Goal: Task Accomplishment & Management: Manage account settings

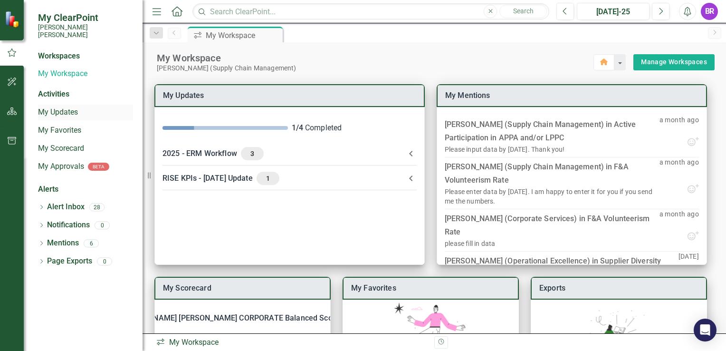
click at [68, 107] on link "My Updates" at bounding box center [85, 112] width 95 height 11
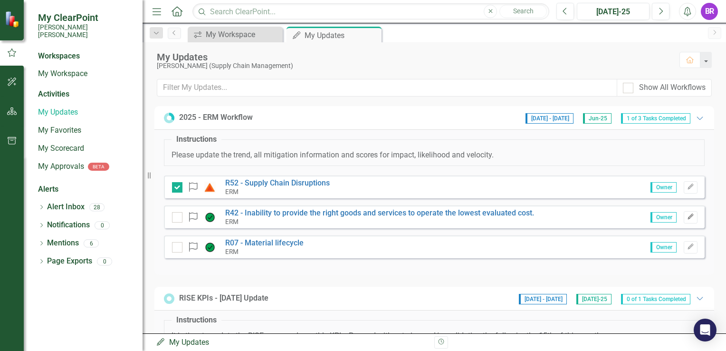
click at [687, 216] on icon "Edit" at bounding box center [690, 217] width 7 height 6
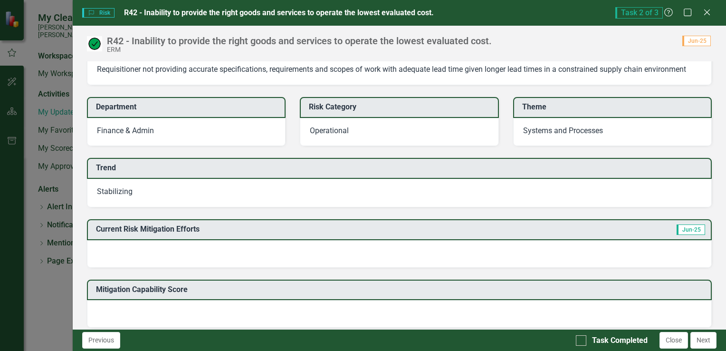
scroll to position [95, 0]
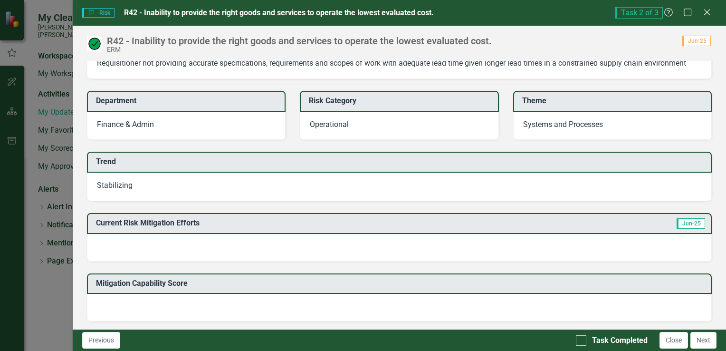
click at [237, 241] on div at bounding box center [399, 248] width 625 height 28
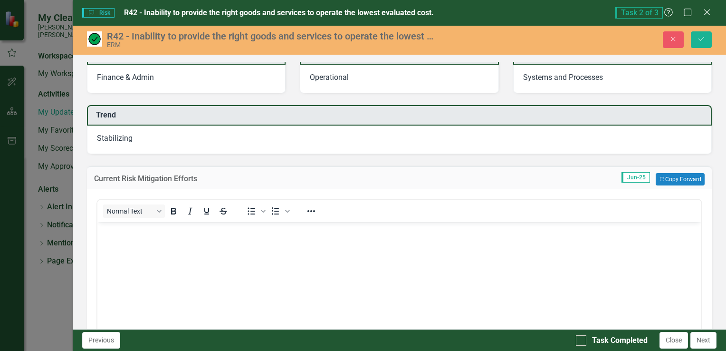
scroll to position [0, 0]
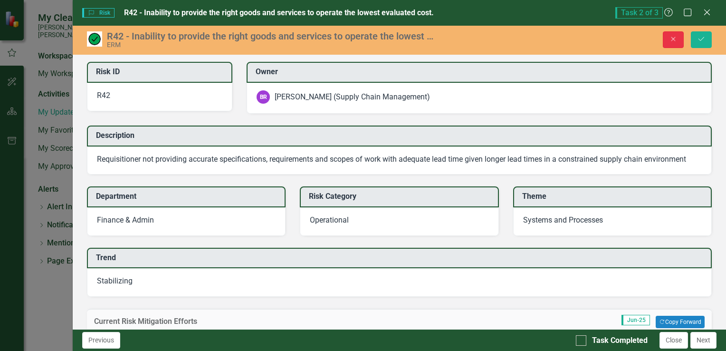
click at [680, 35] on button "Close" at bounding box center [673, 39] width 21 height 17
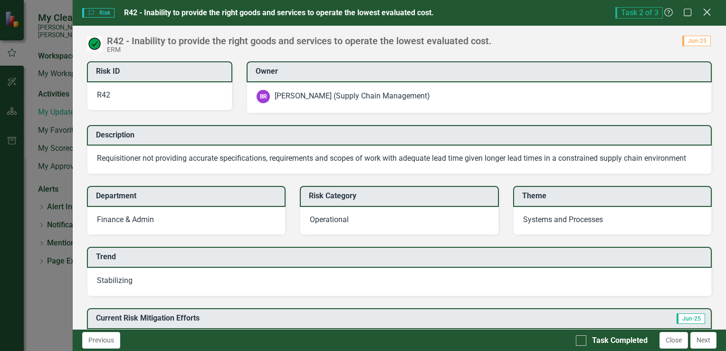
click at [704, 11] on icon "Close" at bounding box center [707, 12] width 12 height 9
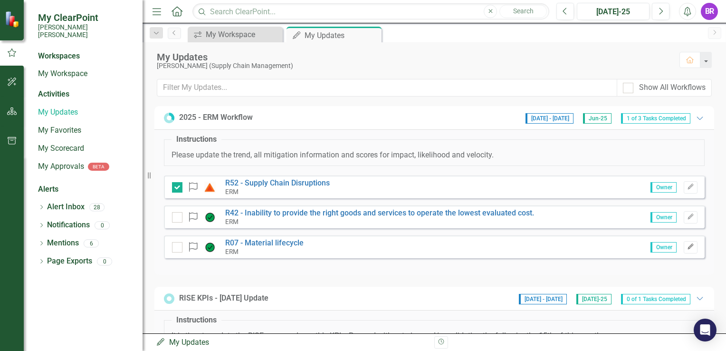
click at [684, 250] on button "Edit" at bounding box center [691, 247] width 14 height 12
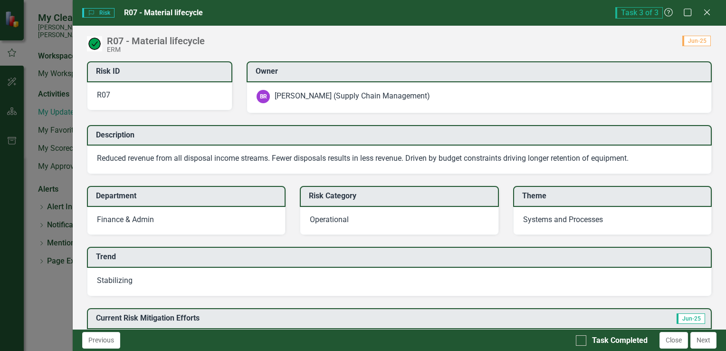
scroll to position [95, 0]
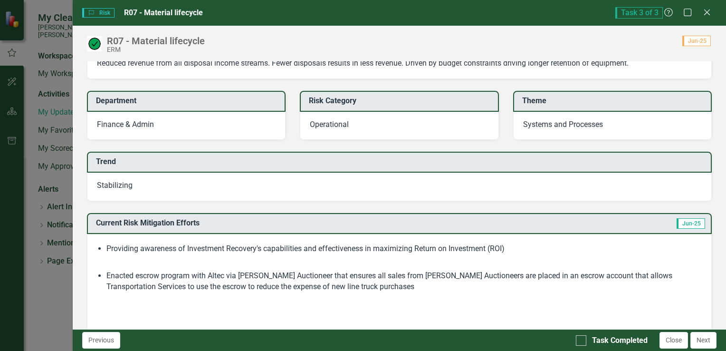
click at [389, 280] on li "Enacted escrow program with Altec via [PERSON_NAME] Auctioneer that ensures all…" at bounding box center [404, 281] width 596 height 22
click at [376, 286] on li "Enacted escrow program with Altec via [PERSON_NAME] Auctioneer that ensures all…" at bounding box center [404, 281] width 596 height 22
click at [371, 285] on li "Enacted escrow program with Altec via [PERSON_NAME] Auctioneer that ensures all…" at bounding box center [404, 281] width 596 height 22
click at [372, 285] on li "Enacted escrow program with Altec via [PERSON_NAME] Auctioneer that ensures all…" at bounding box center [404, 281] width 596 height 22
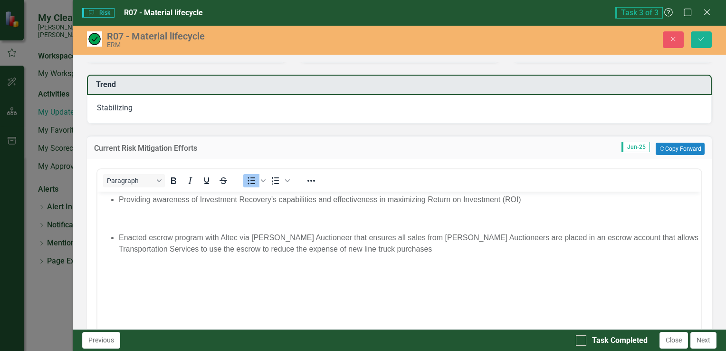
scroll to position [190, 0]
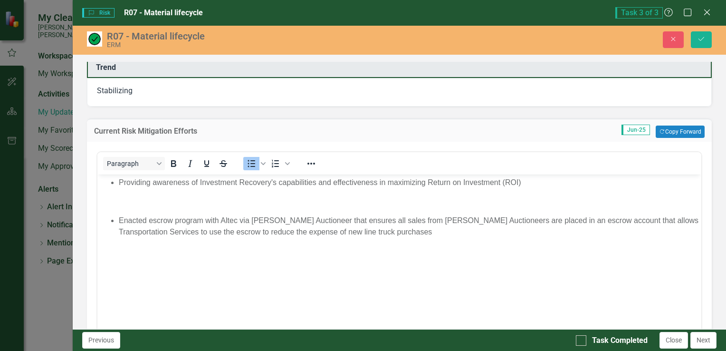
click at [378, 232] on li "Enacted escrow program with Altec via [PERSON_NAME] Auctioneer that ensures all…" at bounding box center [408, 226] width 580 height 23
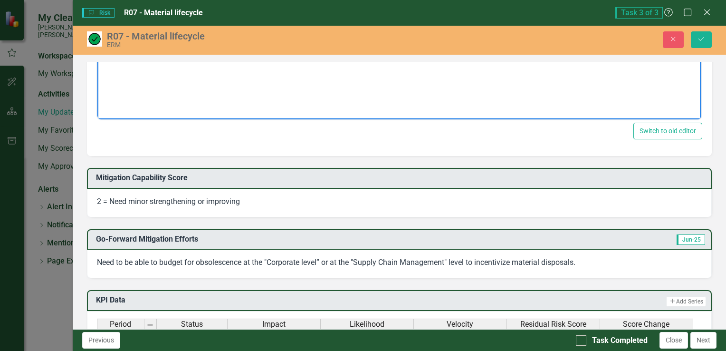
scroll to position [428, 0]
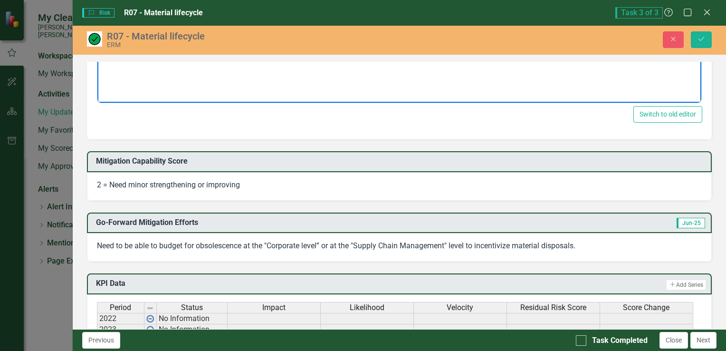
click at [302, 236] on div "Need to be able to budget for obsolescence at the "Corporate level” or at the "…" at bounding box center [399, 247] width 625 height 29
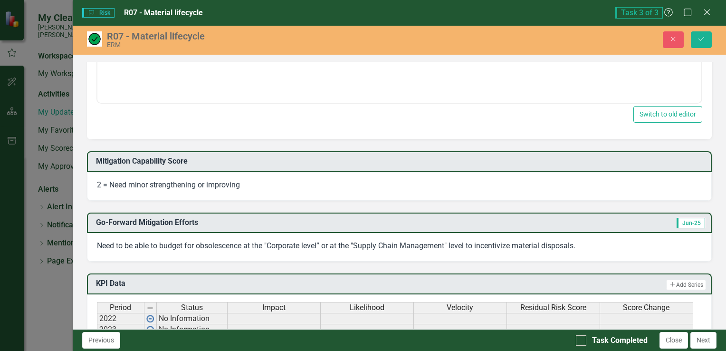
click at [309, 243] on span "Need to be able to budget for obsolescence at the "Corporate level” or at the "…" at bounding box center [336, 245] width 479 height 9
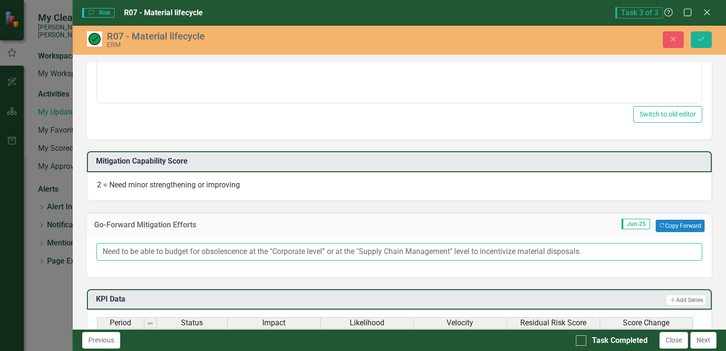
click at [307, 246] on input "Need to be able to budget for obsolescence at the "Corporate level” or at the "…" at bounding box center [400, 252] width 606 height 18
click at [626, 252] on input "Need to be able to budget for obsolescence at the "Corporate" level or at the "…" at bounding box center [400, 252] width 606 height 18
click at [352, 243] on input "Need to be able to budget for obsolescence at the "Corporate" level or at the "…" at bounding box center [400, 252] width 606 height 18
click at [346, 247] on input "Need to be able to budget for obsolescence at the "Corporate" level or at the "…" at bounding box center [400, 252] width 606 height 18
click at [585, 247] on input "Need to be able to budget for obsolescence at the "Corporate" level or the "Sup…" at bounding box center [400, 252] width 606 height 18
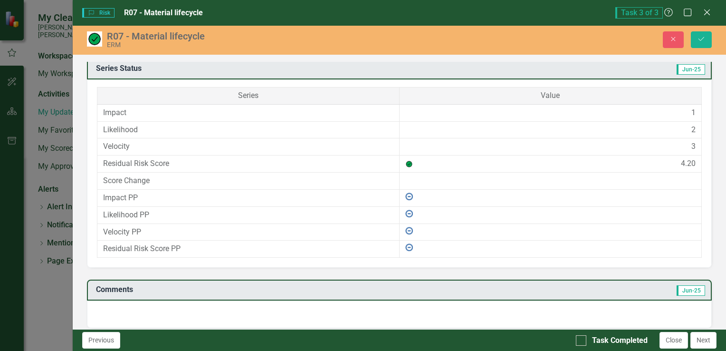
scroll to position [809, 0]
type input "Need to be able to budget for obsolescence at the "Corporate" level or the "Sup…"
click at [220, 301] on div at bounding box center [399, 313] width 625 height 28
click at [189, 315] on div at bounding box center [399, 313] width 625 height 28
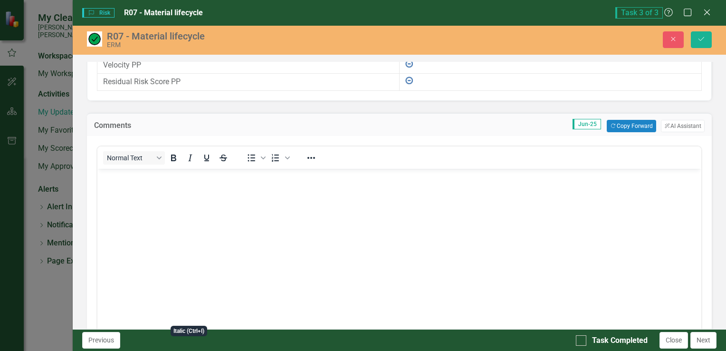
scroll to position [999, 0]
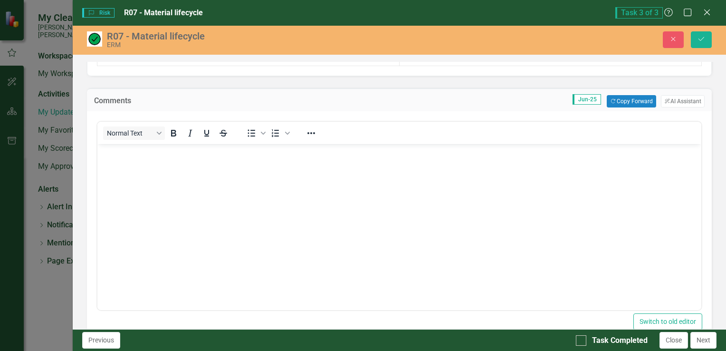
click at [124, 163] on body "Rich Text Area. Press ALT-0 for help." at bounding box center [399, 215] width 604 height 143
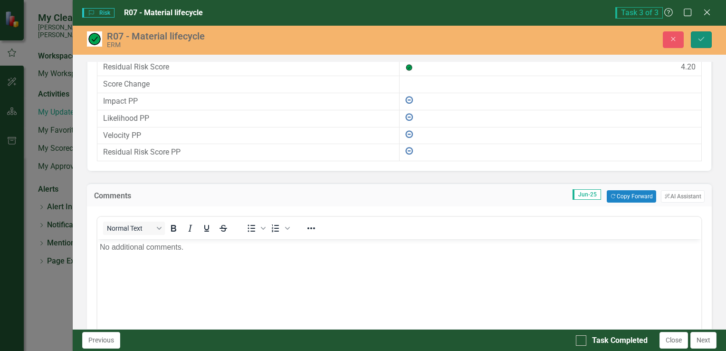
drag, startPoint x: 698, startPoint y: 38, endPoint x: 690, endPoint y: 43, distance: 9.4
click at [697, 38] on icon "Save" at bounding box center [701, 39] width 9 height 7
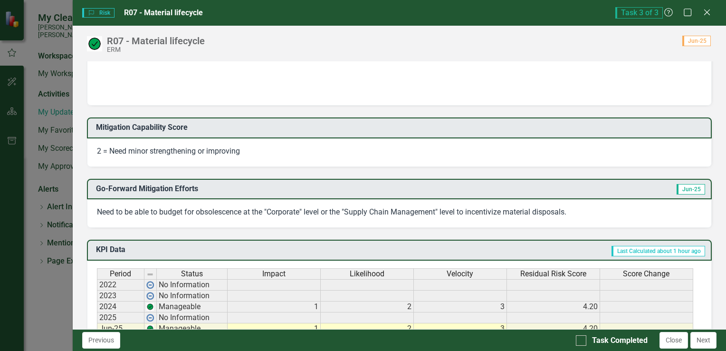
scroll to position [0, 0]
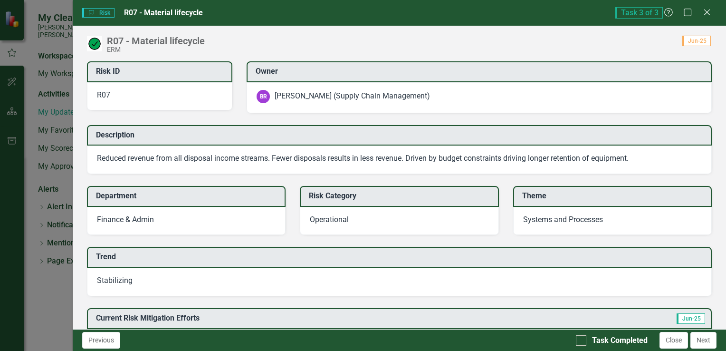
click at [456, 154] on span "Reduced revenue from all disposal income streams. Fewer disposals results in le…" at bounding box center [363, 158] width 532 height 9
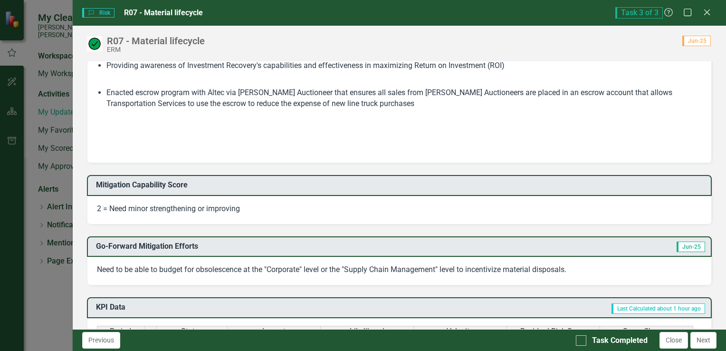
scroll to position [285, 0]
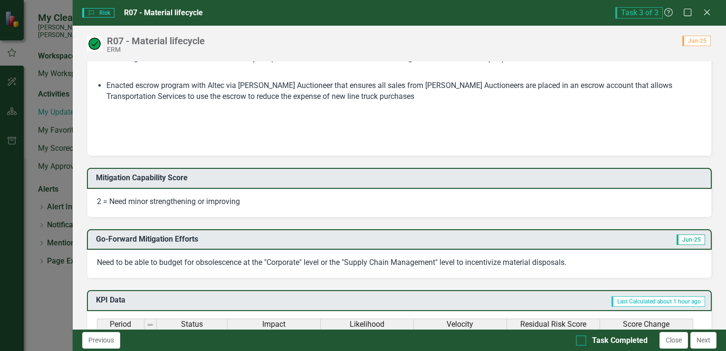
click at [578, 342] on div at bounding box center [581, 340] width 10 height 10
click at [578, 341] on input "Task Completed" at bounding box center [579, 338] width 6 height 6
checkbox input "true"
click at [685, 343] on button "Close" at bounding box center [674, 340] width 29 height 17
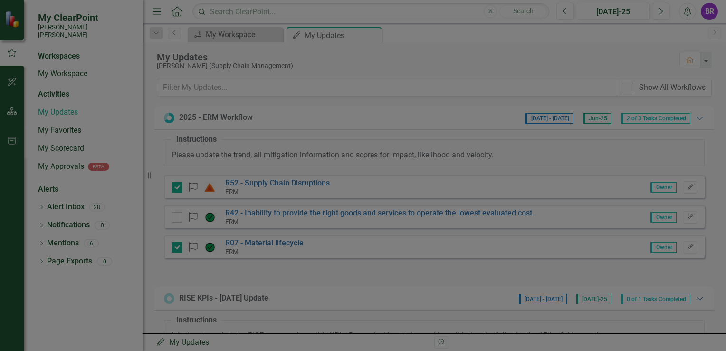
checkbox input "true"
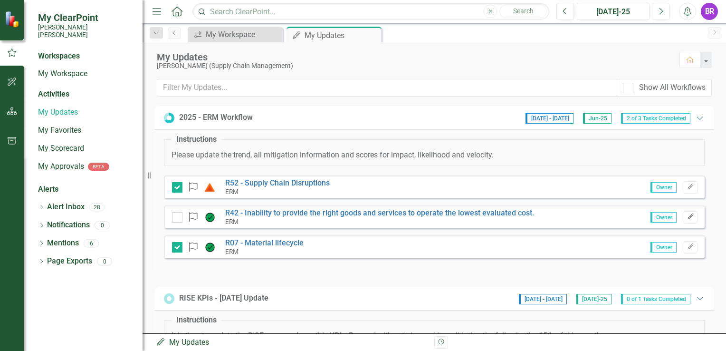
click at [688, 212] on button "Edit" at bounding box center [691, 217] width 14 height 12
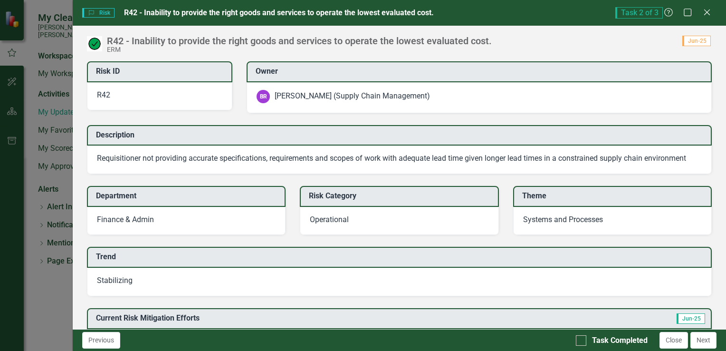
click at [704, 19] on div "Risk Risk R42 - Inability to provide the right goods and services to operate th…" at bounding box center [400, 13] width 654 height 26
click at [704, 16] on icon "Close" at bounding box center [707, 12] width 12 height 9
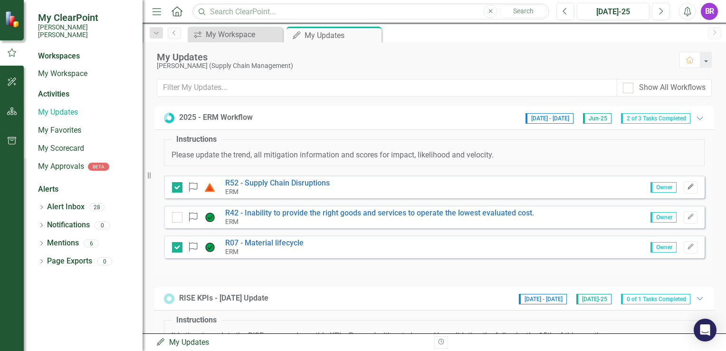
click at [687, 189] on button "Edit" at bounding box center [691, 187] width 14 height 12
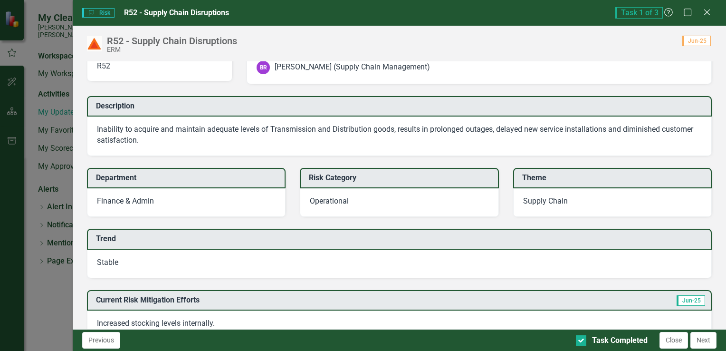
scroll to position [0, 0]
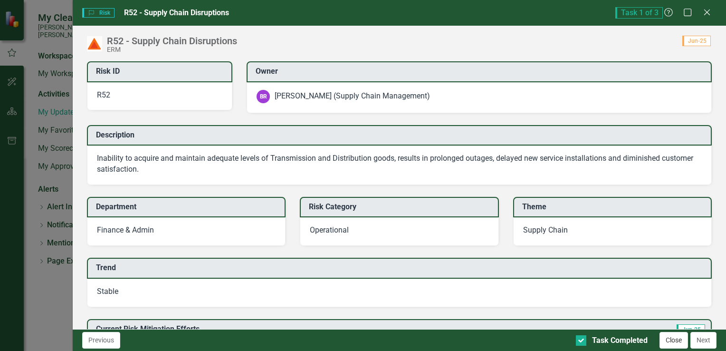
click at [683, 340] on button "Close" at bounding box center [674, 340] width 29 height 17
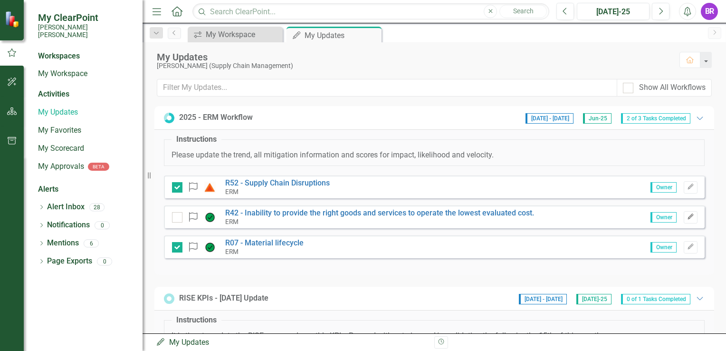
click at [685, 212] on button "Edit" at bounding box center [691, 217] width 14 height 12
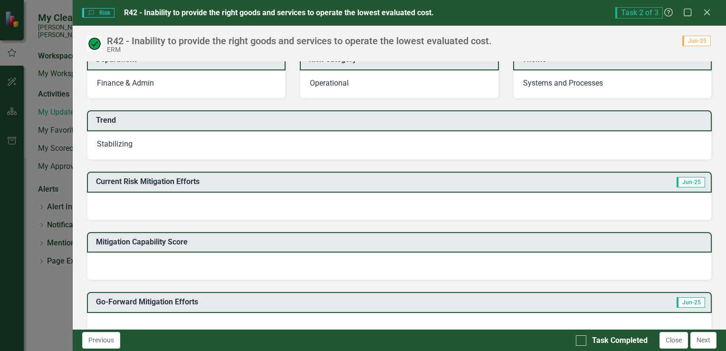
scroll to position [143, 0]
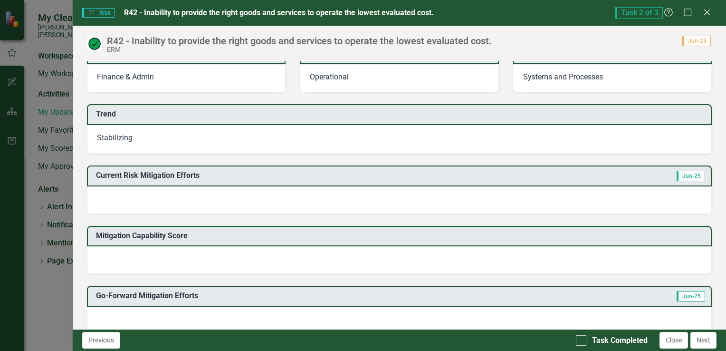
click at [318, 135] on div "Stabilizing" at bounding box center [399, 139] width 625 height 29
click at [318, 136] on div "Stabilizing" at bounding box center [399, 139] width 625 height 29
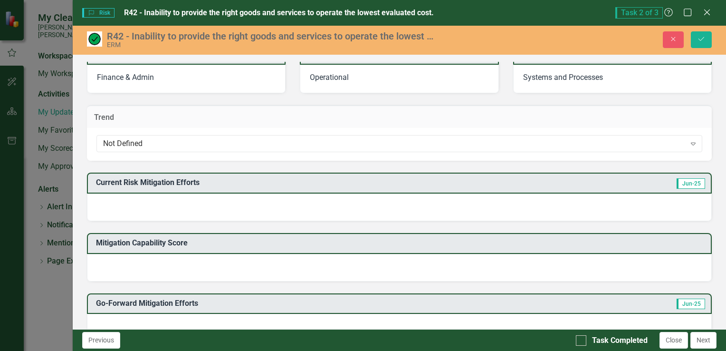
click at [318, 138] on div "Not Defined" at bounding box center [394, 143] width 583 height 11
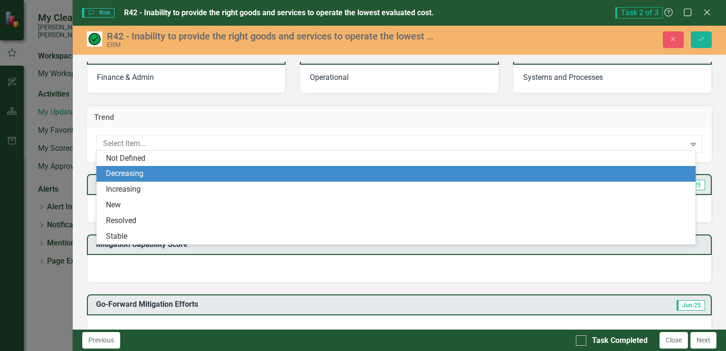
click at [192, 176] on div "Decreasing" at bounding box center [398, 173] width 584 height 11
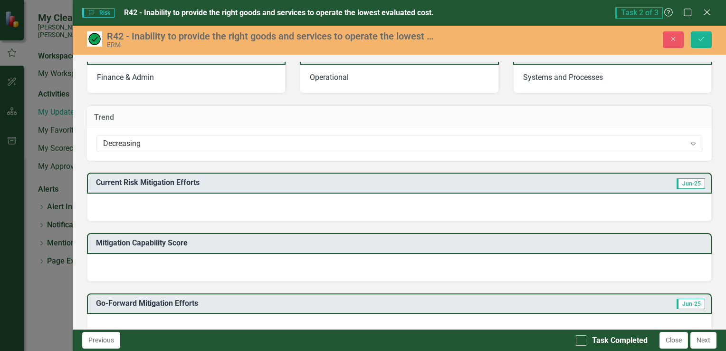
click at [202, 206] on div at bounding box center [399, 207] width 625 height 28
click at [687, 146] on div "Expand" at bounding box center [693, 143] width 17 height 15
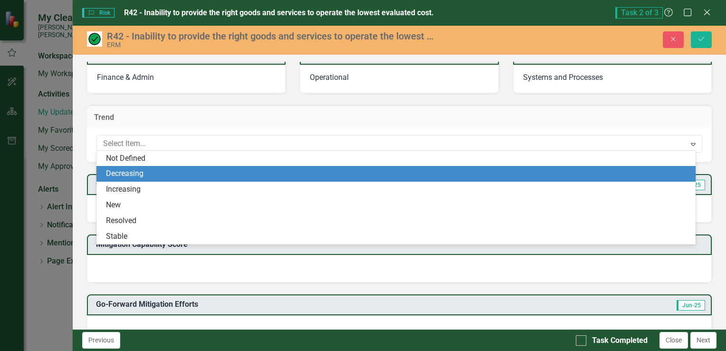
click at [256, 167] on div "Decreasing" at bounding box center [396, 174] width 599 height 16
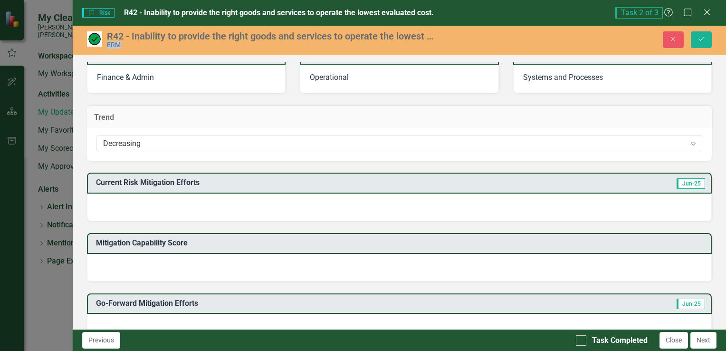
click at [256, 167] on div "Current Risk Mitigation Efforts Jun-25" at bounding box center [399, 191] width 639 height 60
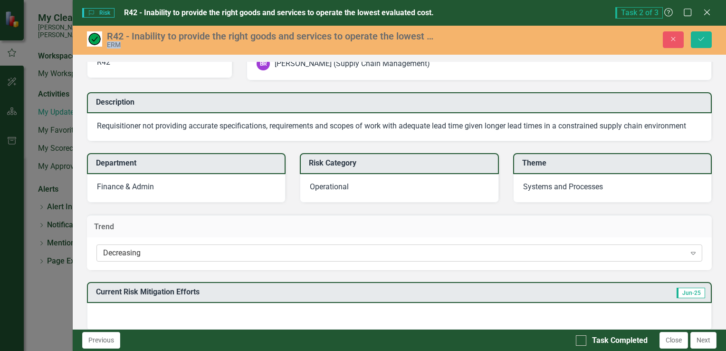
scroll to position [48, 0]
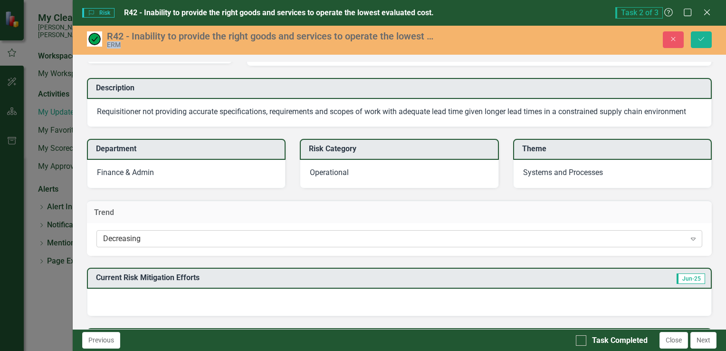
click at [689, 237] on icon "Expand" at bounding box center [694, 239] width 10 height 8
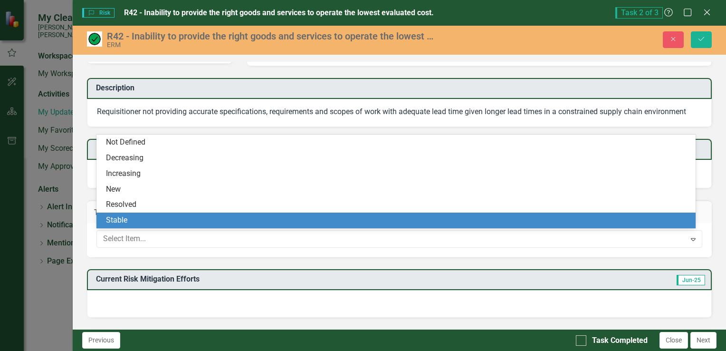
click at [164, 217] on div "Stable" at bounding box center [398, 220] width 584 height 11
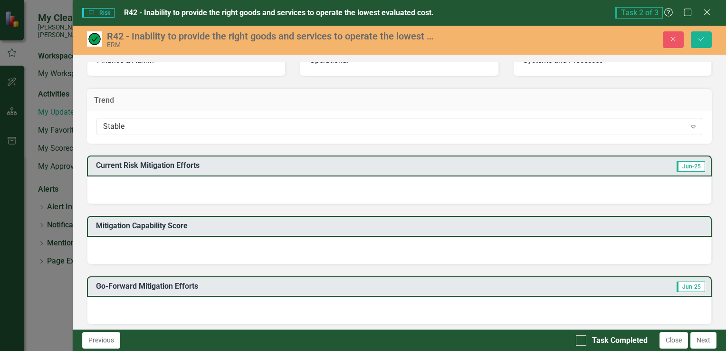
scroll to position [162, 0]
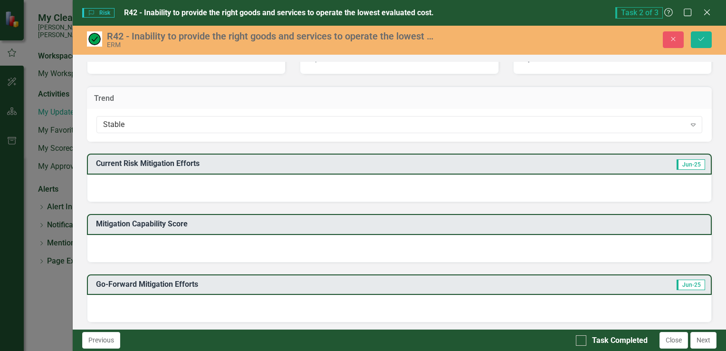
click at [331, 192] on div at bounding box center [399, 188] width 625 height 28
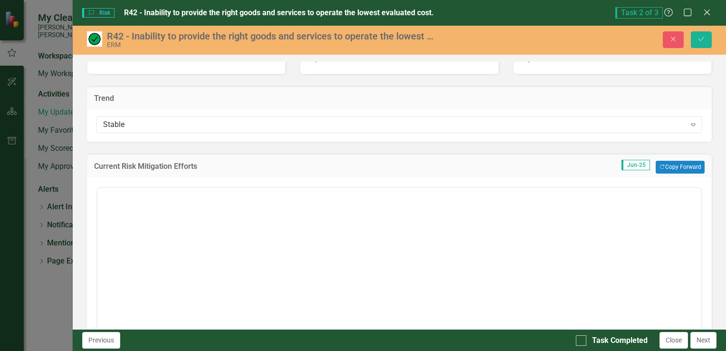
scroll to position [0, 0]
click at [281, 254] on body "Rich Text Area. Press ALT-0 for help." at bounding box center [399, 281] width 604 height 143
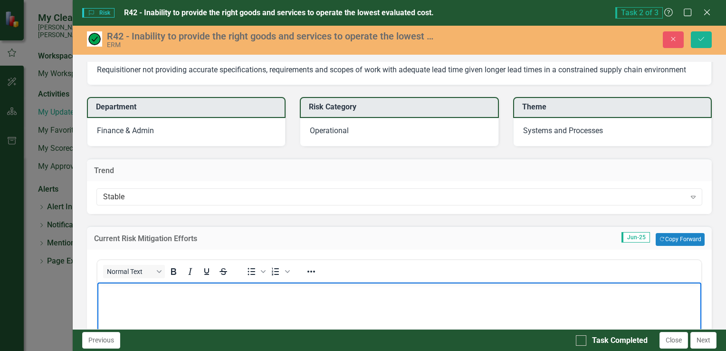
scroll to position [95, 0]
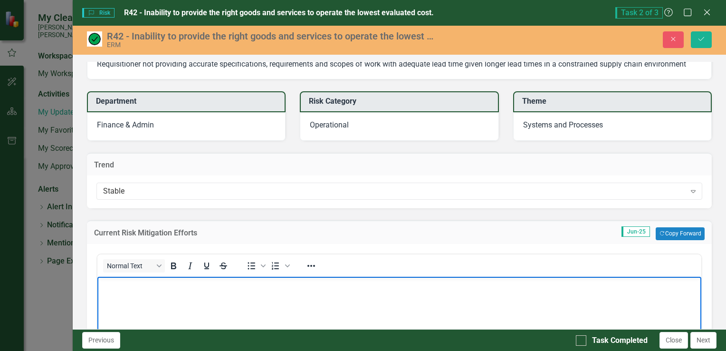
click at [198, 298] on body "Rich Text Area. Press ALT-0 for help." at bounding box center [399, 347] width 604 height 143
click at [214, 303] on body "Conitue to work with internal customers." at bounding box center [399, 347] width 604 height 143
click at [197, 306] on body "Conitue to work with internal customers." at bounding box center [399, 347] width 604 height 143
click at [252, 298] on body "Conitue to work with internal customers." at bounding box center [399, 347] width 604 height 143
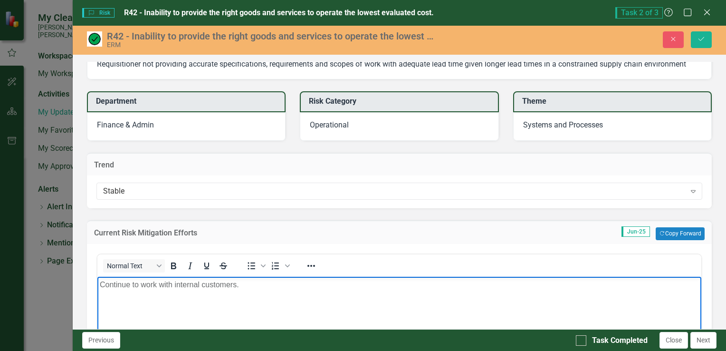
click at [239, 282] on p "Continue to work with internal customers." at bounding box center [398, 284] width 599 height 11
click at [252, 290] on body "Continue to work with internal customers" at bounding box center [399, 347] width 604 height 143
click at [239, 282] on p "Continue to work with internal customers" at bounding box center [398, 284] width 599 height 11
drag, startPoint x: 463, startPoint y: 331, endPoint x: 463, endPoint y: 319, distance: 12.4
click at [463, 327] on body "Continue to work with internal customers ensuring scopes of work and specificat…" at bounding box center [399, 347] width 604 height 143
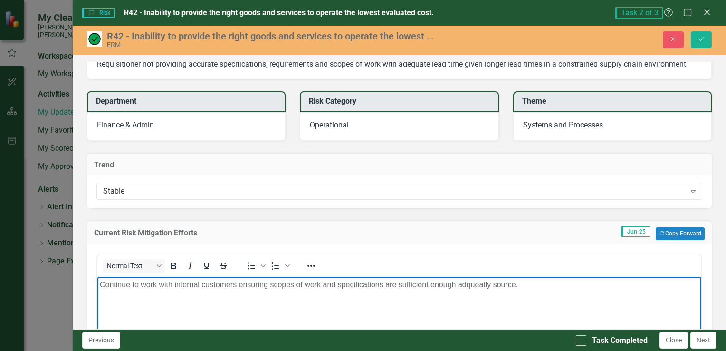
click at [463, 310] on body "Continue to work with internal customers ensuring scopes of work and specificat…" at bounding box center [399, 347] width 604 height 143
click at [458, 283] on p "Continue to work with internal customers ensuring scopes of work and specificat…" at bounding box center [398, 284] width 599 height 11
click at [545, 292] on body "Continue to work with internal customers ensuring scopes of work and specificat…" at bounding box center [399, 347] width 604 height 143
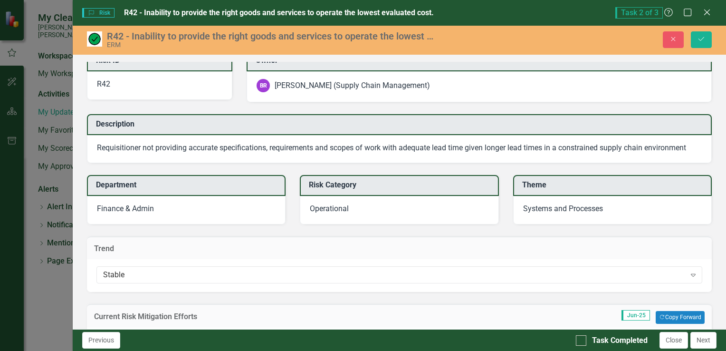
scroll to position [0, 0]
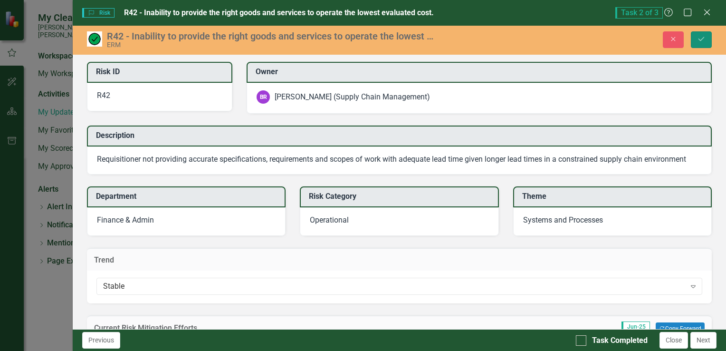
click at [695, 43] on button "Save" at bounding box center [701, 39] width 21 height 17
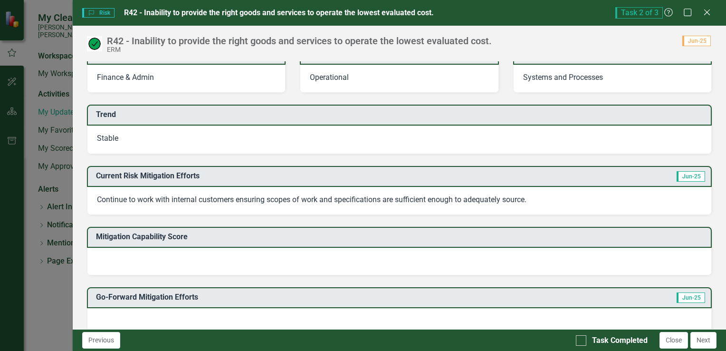
scroll to position [143, 0]
click at [548, 197] on p "Continue to work with internal customers ensuring scopes of work and specificat…" at bounding box center [399, 199] width 605 height 11
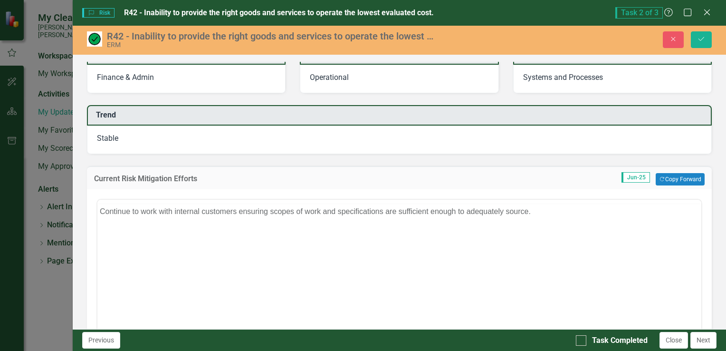
scroll to position [0, 0]
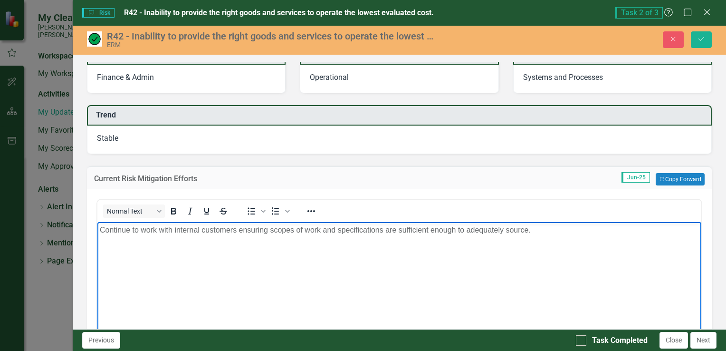
click at [527, 240] on body "Continue to work with internal customers ensuring scopes of work and specificat…" at bounding box center [399, 293] width 604 height 143
click at [537, 232] on p "Continue to work with internal customers ensuring scopes of work and specificat…" at bounding box center [398, 229] width 599 height 11
click at [455, 251] on p "Procurement is trying to be more efficient in using previously sourced initiati…" at bounding box center [398, 248] width 599 height 11
click at [249, 246] on p "Procurement is trying to be more efficient in using previously sourced initiati…" at bounding box center [398, 248] width 599 height 11
click at [566, 259] on body "Continue to work with internal customers ensuring scopes of work and specificat…" at bounding box center [399, 293] width 604 height 143
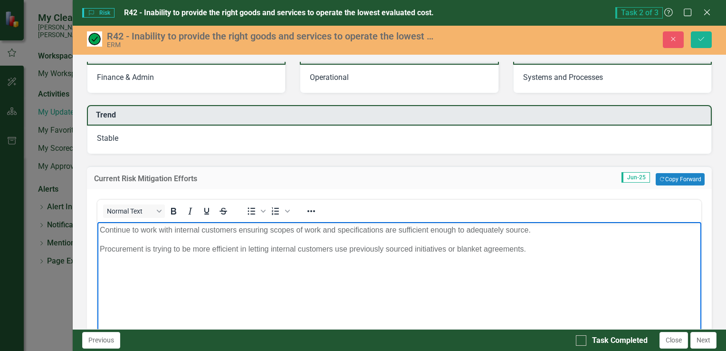
click at [532, 247] on p "Procurement is trying to be more efficient in letting internal customers use pr…" at bounding box center [398, 248] width 599 height 11
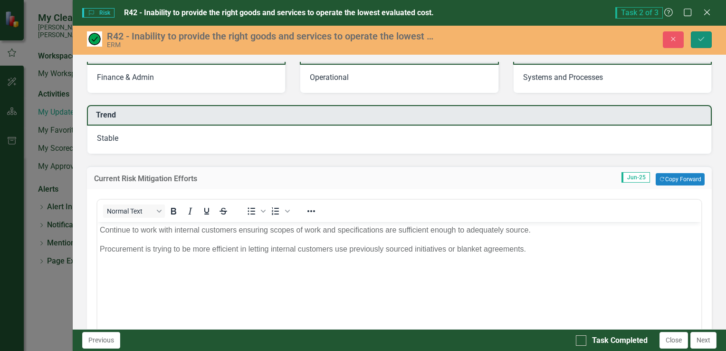
click at [705, 38] on button "Save" at bounding box center [701, 39] width 21 height 17
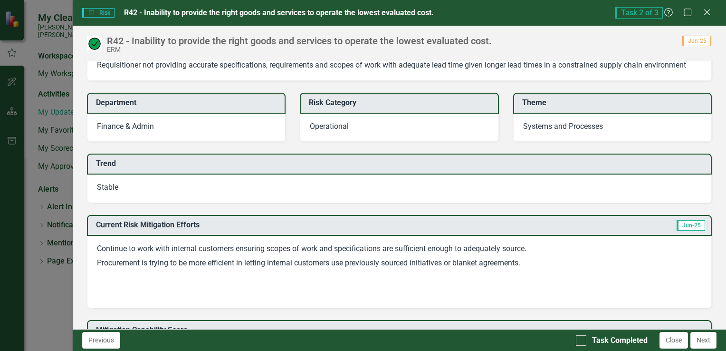
scroll to position [95, 0]
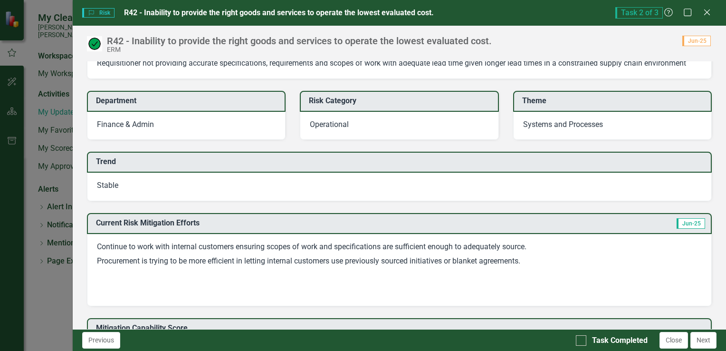
click at [539, 269] on p at bounding box center [399, 276] width 605 height 15
click at [536, 265] on p "Procurement is trying to be more efficient in letting internal customers use pr…" at bounding box center [399, 261] width 605 height 15
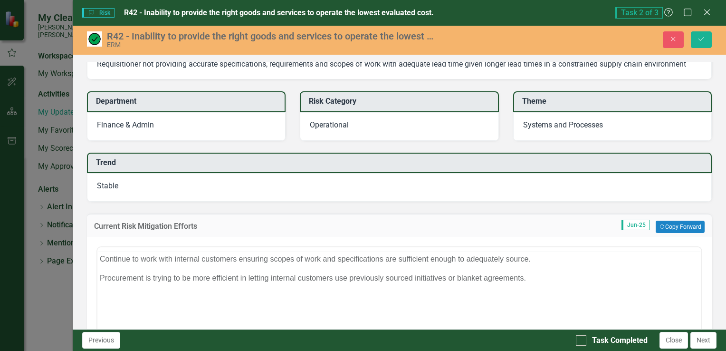
scroll to position [0, 0]
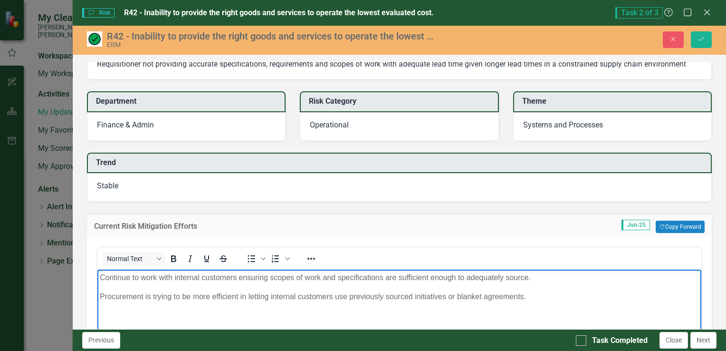
click at [531, 299] on p "Procurement is trying to be more efficient in letting internal customers use pr…" at bounding box center [398, 296] width 599 height 11
click at [541, 306] on body "Continue to work with internal customers ensuring scopes of work and specificat…" at bounding box center [399, 341] width 604 height 143
click at [549, 296] on p "Procurement is trying to be more efficient in letting internal customers use pr…" at bounding box center [398, 296] width 599 height 11
click at [528, 295] on p "Procurement is trying to be more efficient in letting internal customers use pr…" at bounding box center [398, 296] width 599 height 11
click at [701, 41] on icon "Save" at bounding box center [701, 39] width 9 height 7
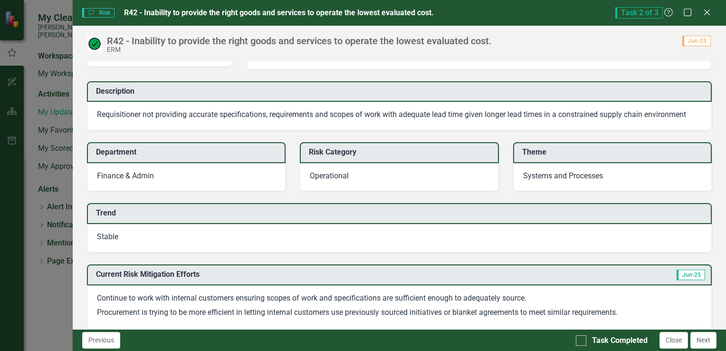
scroll to position [143, 0]
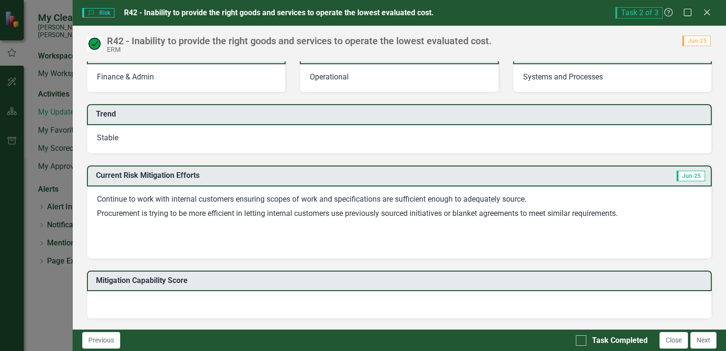
click at [397, 206] on p "Procurement is trying to be more efficient in letting internal customers use pr…" at bounding box center [399, 213] width 605 height 15
click at [217, 229] on p at bounding box center [399, 228] width 605 height 15
click at [153, 214] on p "Procurement is trying to be more efficient in letting internal customers use pr…" at bounding box center [399, 213] width 605 height 15
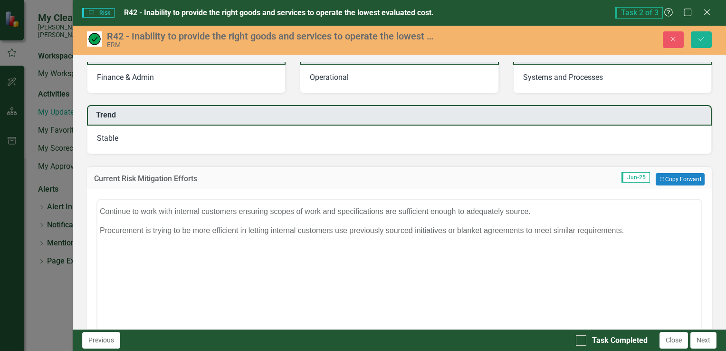
scroll to position [0, 0]
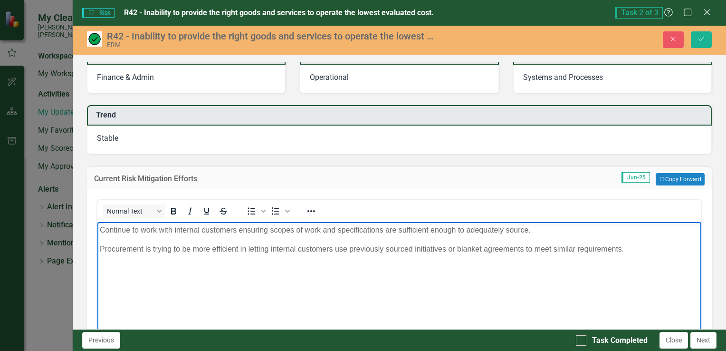
drag, startPoint x: 161, startPoint y: 244, endPoint x: 196, endPoint y: 264, distance: 41.1
click at [189, 258] on body "Continue to work with internal customers ensuring scopes of work and specificat…" at bounding box center [399, 293] width 604 height 143
drag, startPoint x: 701, startPoint y: 38, endPoint x: 694, endPoint y: 37, distance: 7.6
click at [700, 38] on icon "Save" at bounding box center [701, 39] width 9 height 7
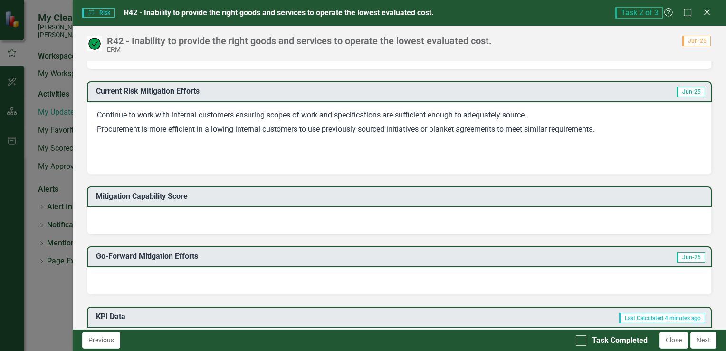
scroll to position [238, 0]
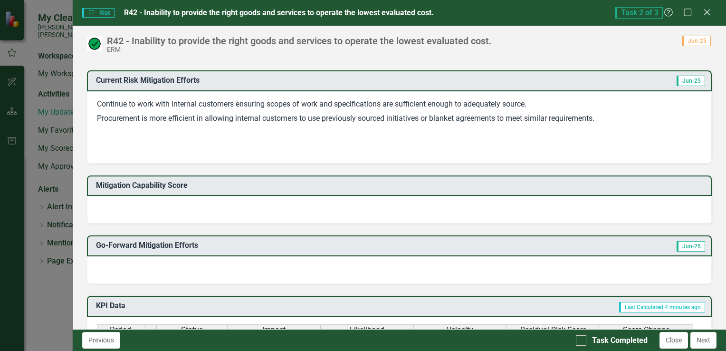
click at [477, 211] on div at bounding box center [399, 210] width 625 height 28
click at [476, 211] on div at bounding box center [399, 210] width 625 height 28
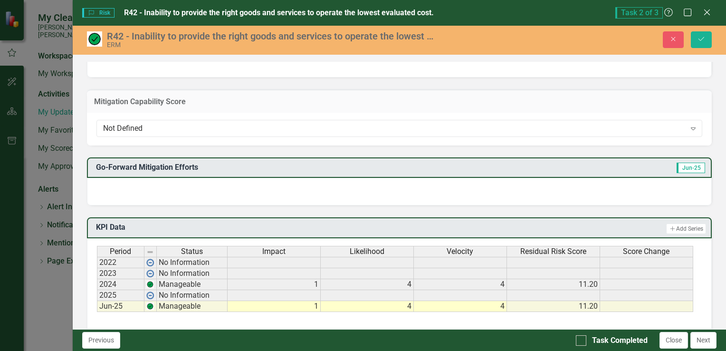
scroll to position [285, 0]
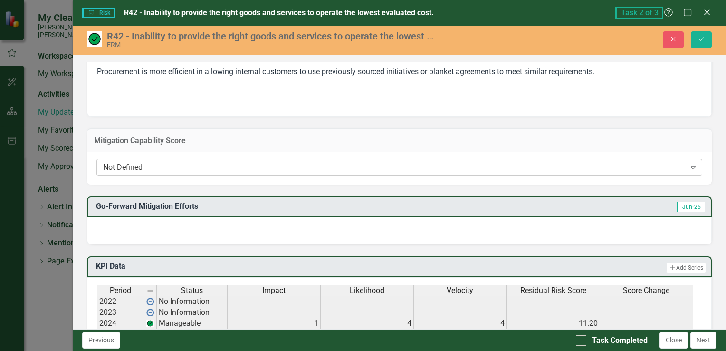
click at [689, 166] on icon "Expand" at bounding box center [694, 168] width 10 height 8
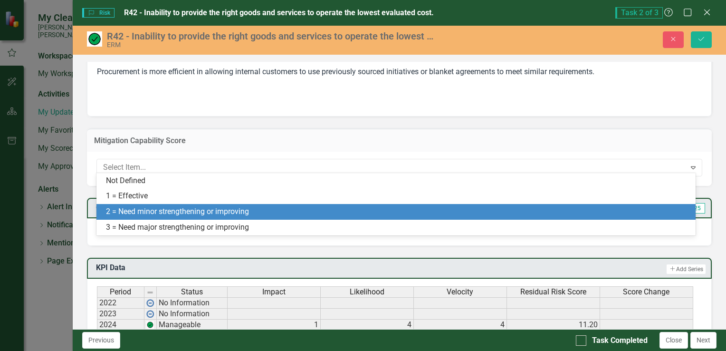
click at [230, 214] on div "2 = Need minor strengthening or improving" at bounding box center [398, 211] width 584 height 11
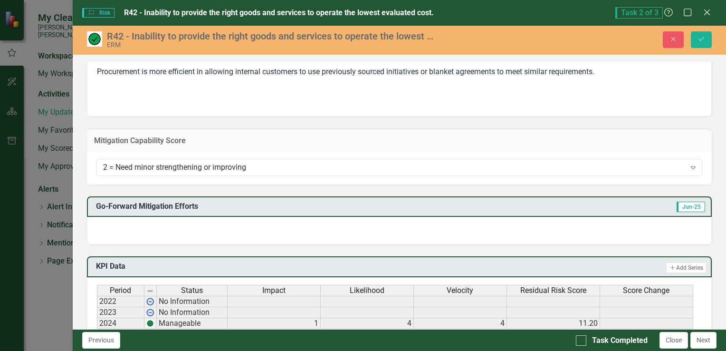
drag, startPoint x: 198, startPoint y: 229, endPoint x: 191, endPoint y: 230, distance: 6.7
click at [197, 229] on div at bounding box center [399, 231] width 625 height 28
click at [183, 231] on div at bounding box center [399, 231] width 625 height 28
drag, startPoint x: 185, startPoint y: 225, endPoint x: 193, endPoint y: 222, distance: 8.5
click at [188, 225] on div at bounding box center [399, 231] width 625 height 28
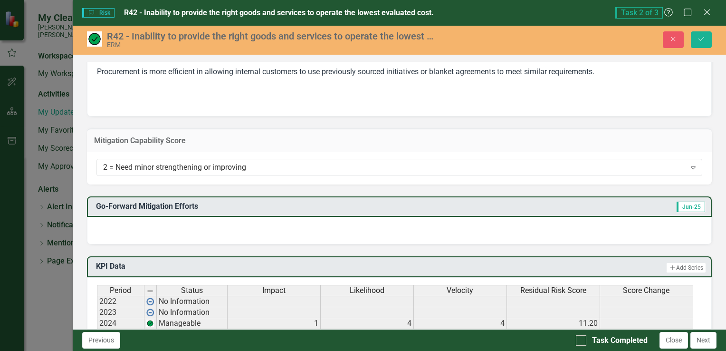
click at [193, 222] on div at bounding box center [399, 231] width 625 height 28
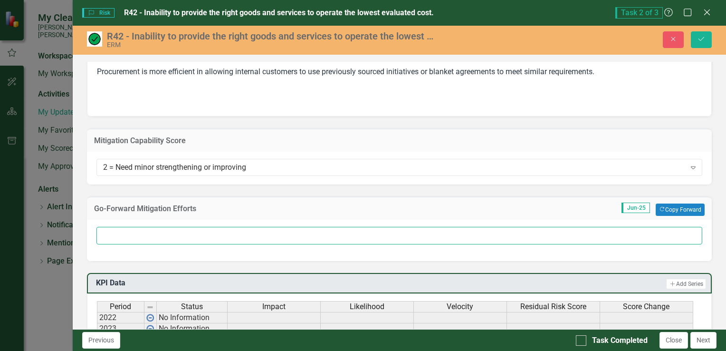
drag, startPoint x: 196, startPoint y: 233, endPoint x: 203, endPoint y: 233, distance: 7.1
click at [200, 231] on input "text" at bounding box center [400, 236] width 606 height 18
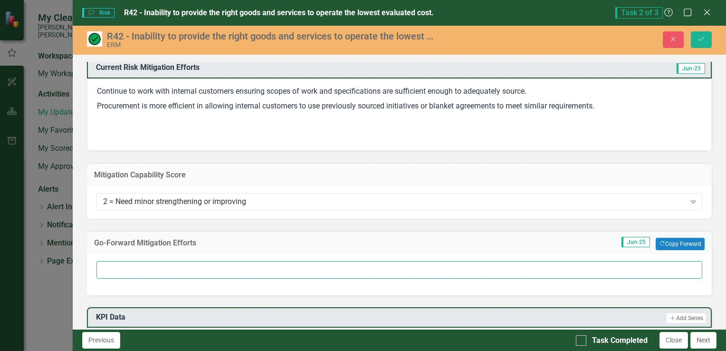
scroll to position [333, 0]
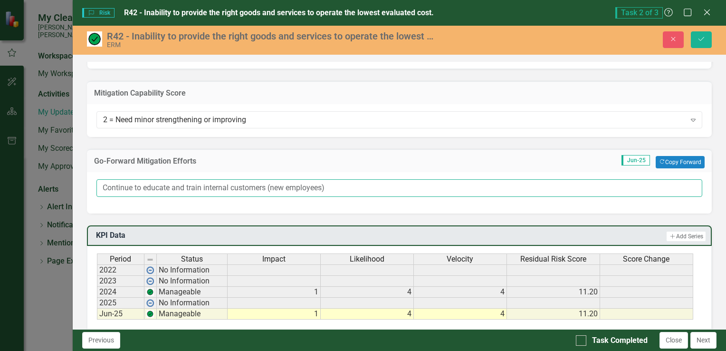
click at [327, 187] on input "Continue to educate and train internal customers (new employees)" at bounding box center [400, 188] width 606 height 18
type input "Continue to educate and train internal customers (new employees) on providing d…"
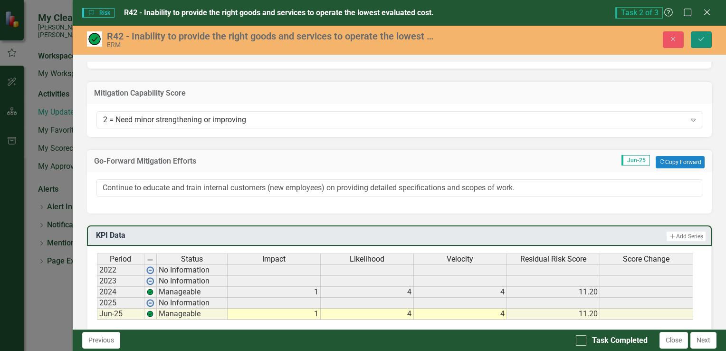
click at [705, 36] on icon "Save" at bounding box center [701, 39] width 9 height 7
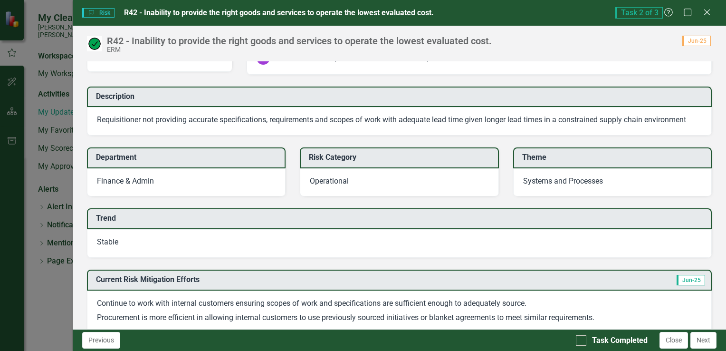
scroll to position [0, 0]
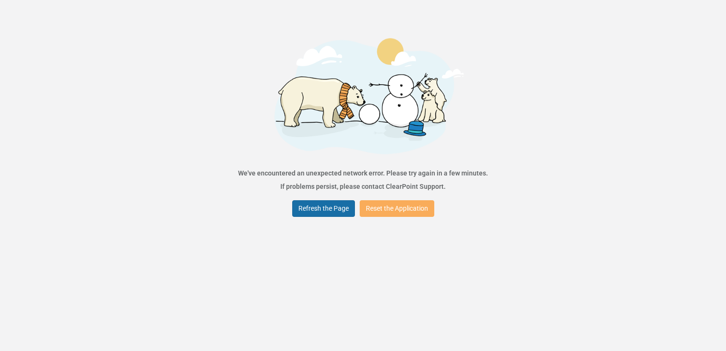
click at [319, 212] on button "Refresh the Page" at bounding box center [323, 208] width 63 height 17
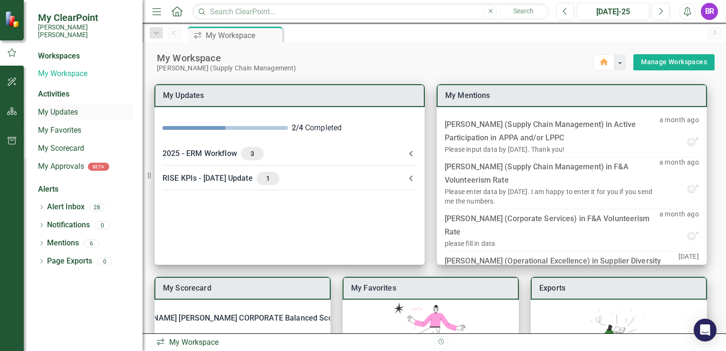
click at [53, 107] on link "My Updates" at bounding box center [85, 112] width 95 height 11
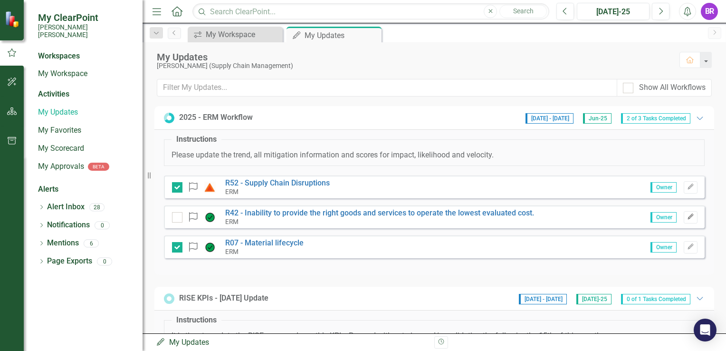
click at [686, 220] on button "Edit" at bounding box center [691, 217] width 14 height 12
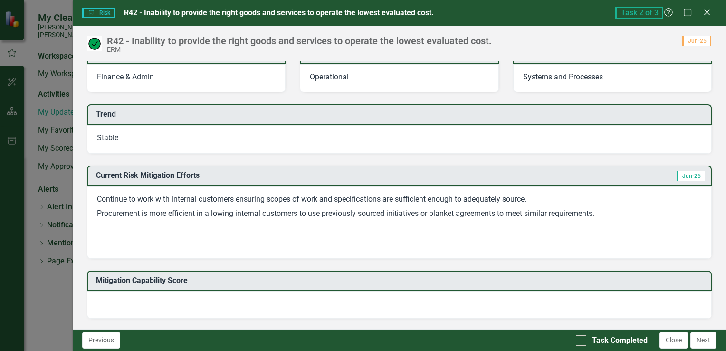
scroll to position [190, 0]
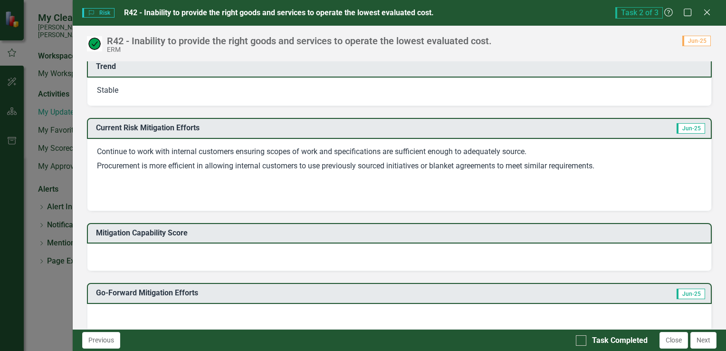
click at [475, 254] on div at bounding box center [399, 257] width 625 height 28
click at [470, 255] on div at bounding box center [399, 257] width 625 height 28
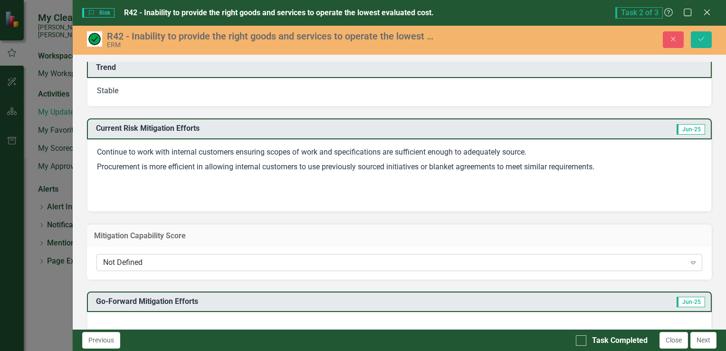
click at [689, 260] on icon "Expand" at bounding box center [694, 263] width 10 height 8
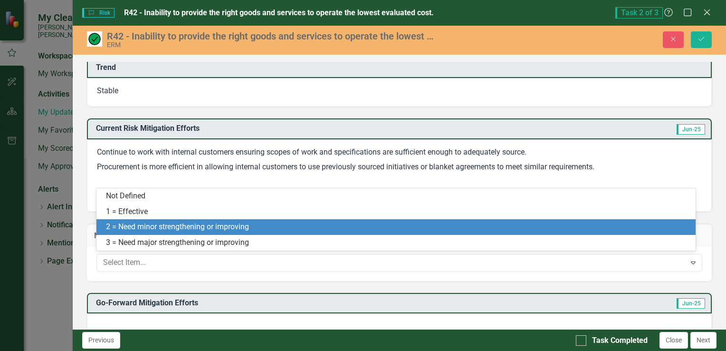
click at [241, 221] on div "2 = Need minor strengthening or improving" at bounding box center [396, 227] width 599 height 16
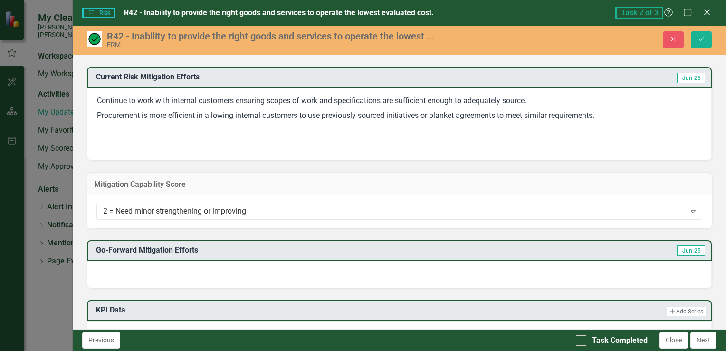
scroll to position [380, 0]
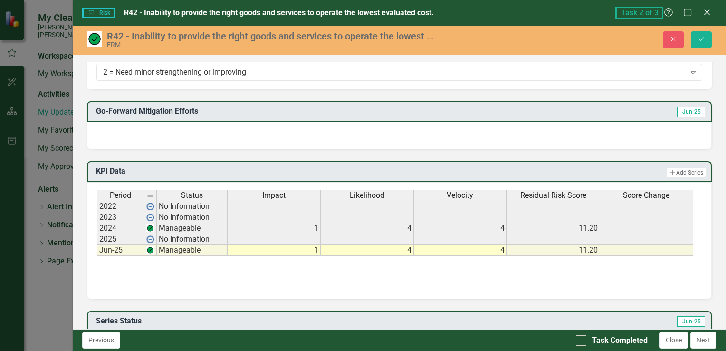
click at [139, 127] on div at bounding box center [399, 136] width 625 height 28
click at [140, 133] on div at bounding box center [399, 136] width 625 height 28
click at [140, 132] on div at bounding box center [399, 136] width 625 height 28
click at [139, 132] on div at bounding box center [399, 136] width 625 height 28
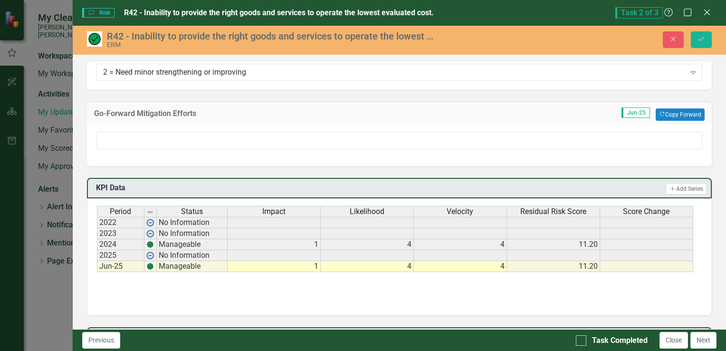
click at [91, 141] on div at bounding box center [399, 145] width 625 height 41
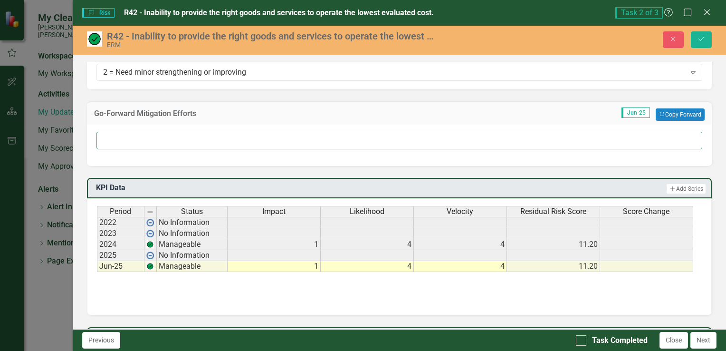
click at [113, 141] on input "text" at bounding box center [400, 141] width 606 height 18
type input "Continue to educate and train internal customers (new employees) on providing d…"
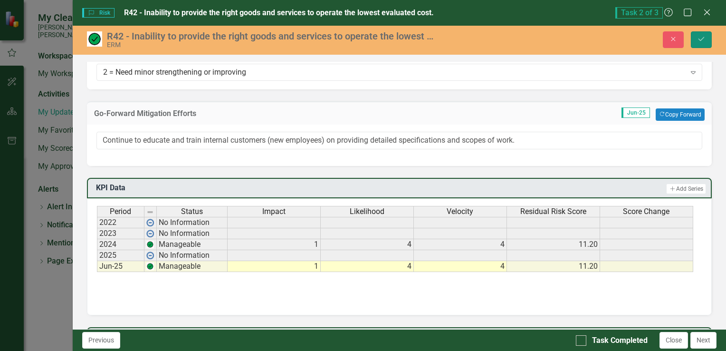
click at [706, 38] on button "Save" at bounding box center [701, 39] width 21 height 17
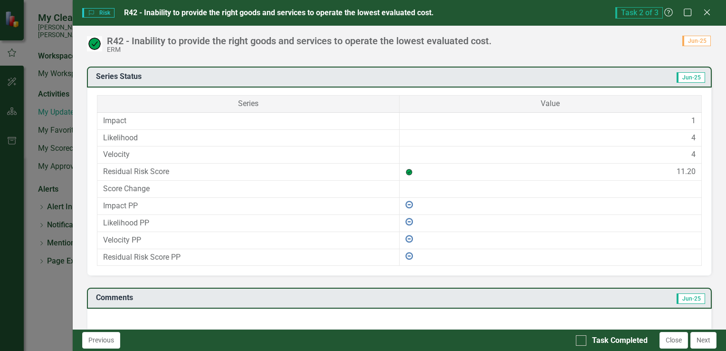
scroll to position [628, 0]
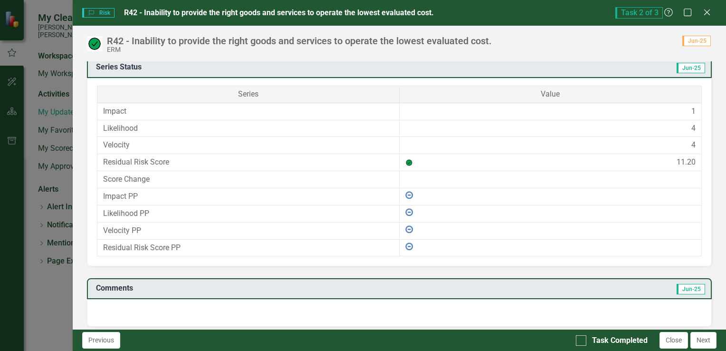
click at [161, 317] on div at bounding box center [399, 313] width 625 height 28
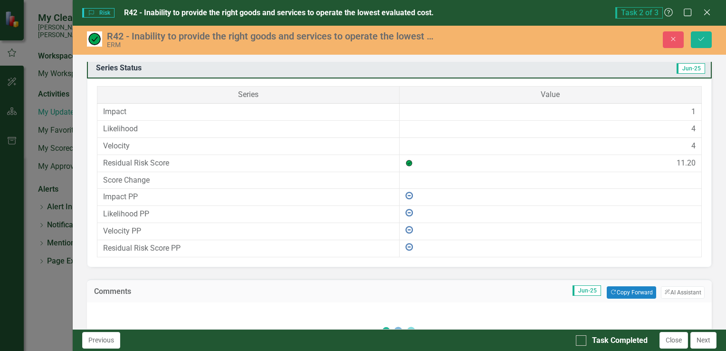
click at [161, 316] on div "Loading... One Moment Please" at bounding box center [400, 339] width 606 height 55
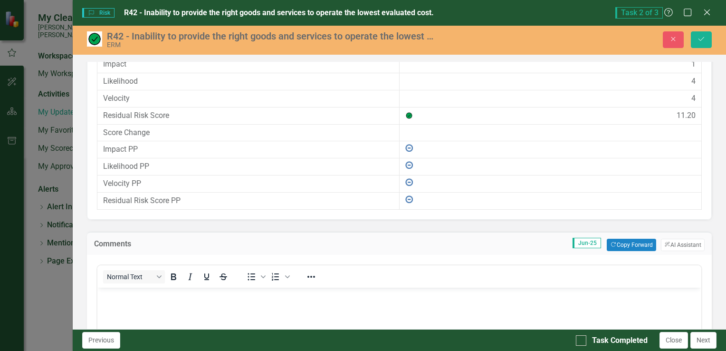
scroll to position [0, 0]
click at [149, 276] on div "Normal Text" at bounding box center [167, 276] width 140 height 19
click at [147, 301] on body "Rich Text Area. Press ALT-0 for help." at bounding box center [399, 358] width 604 height 143
click at [705, 46] on button "Save" at bounding box center [701, 39] width 21 height 17
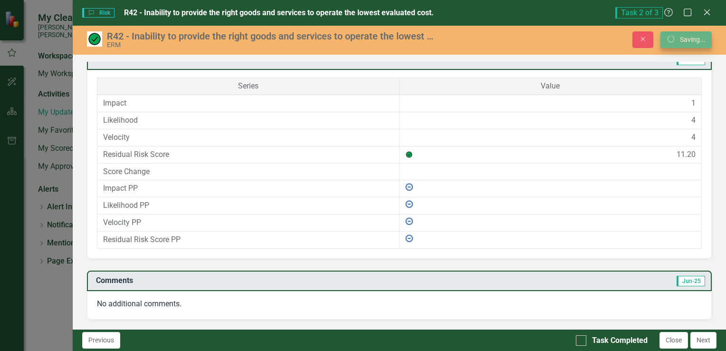
scroll to position [629, 0]
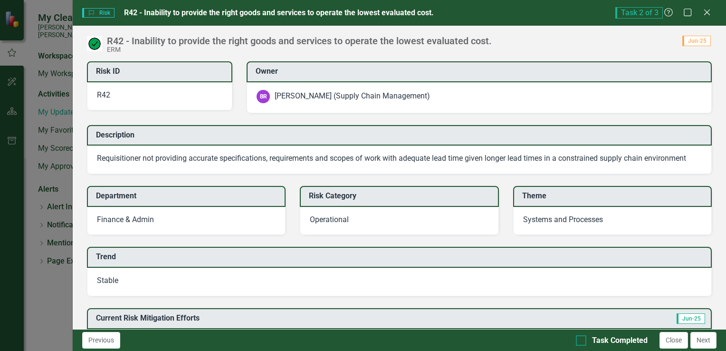
click at [586, 343] on div at bounding box center [581, 340] width 10 height 10
click at [582, 341] on input "Task Completed" at bounding box center [579, 338] width 6 height 6
checkbox input "true"
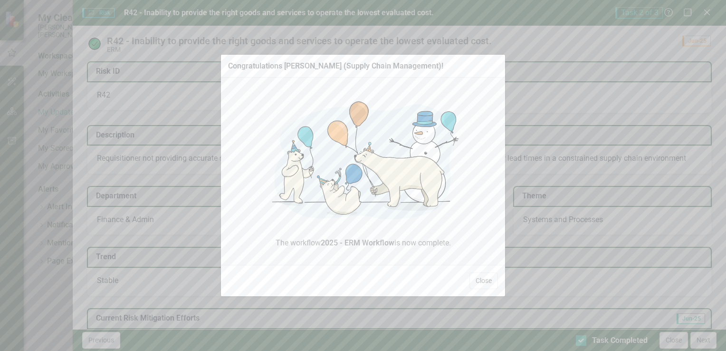
click at [479, 279] on button "Close" at bounding box center [484, 280] width 29 height 17
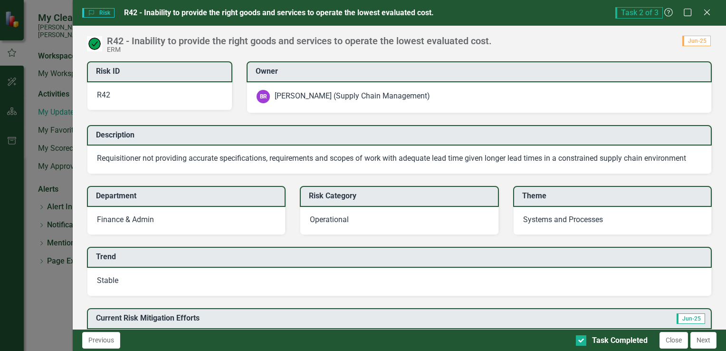
click at [707, 19] on div "Risk Risk R42 - Inability to provide the right goods and services to operate th…" at bounding box center [400, 13] width 654 height 26
click at [707, 16] on icon "Close" at bounding box center [707, 12] width 12 height 9
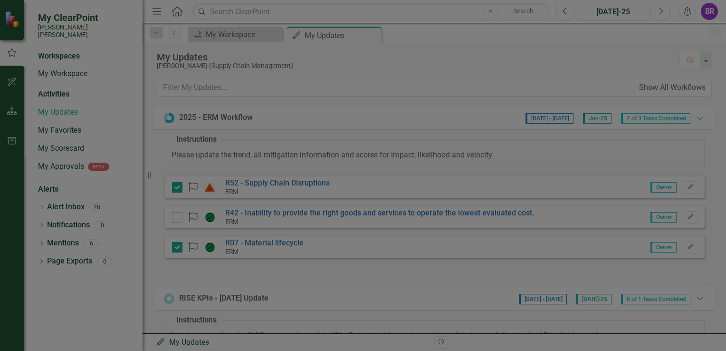
checkbox input "true"
